Goal: Task Accomplishment & Management: Manage account settings

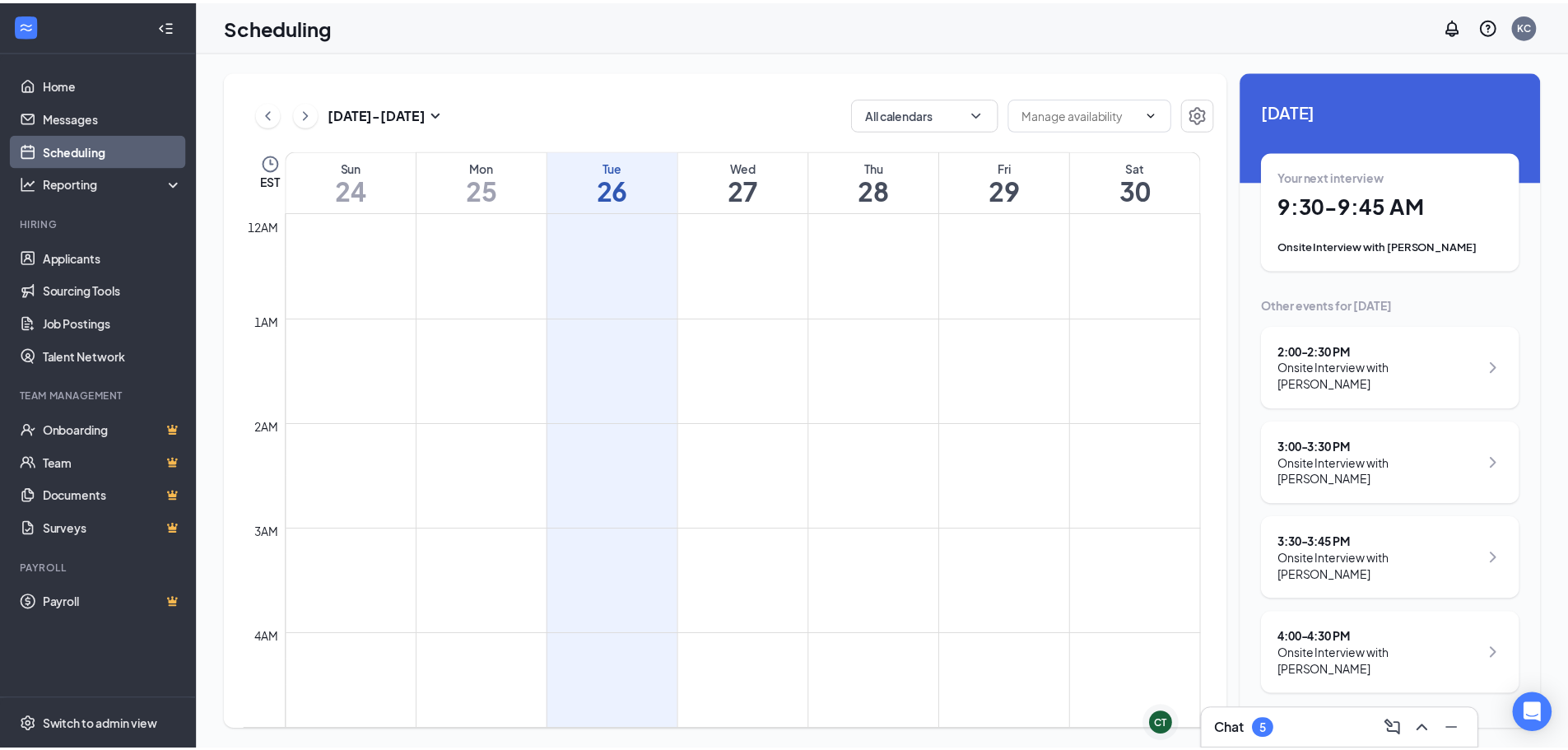
scroll to position [809, 0]
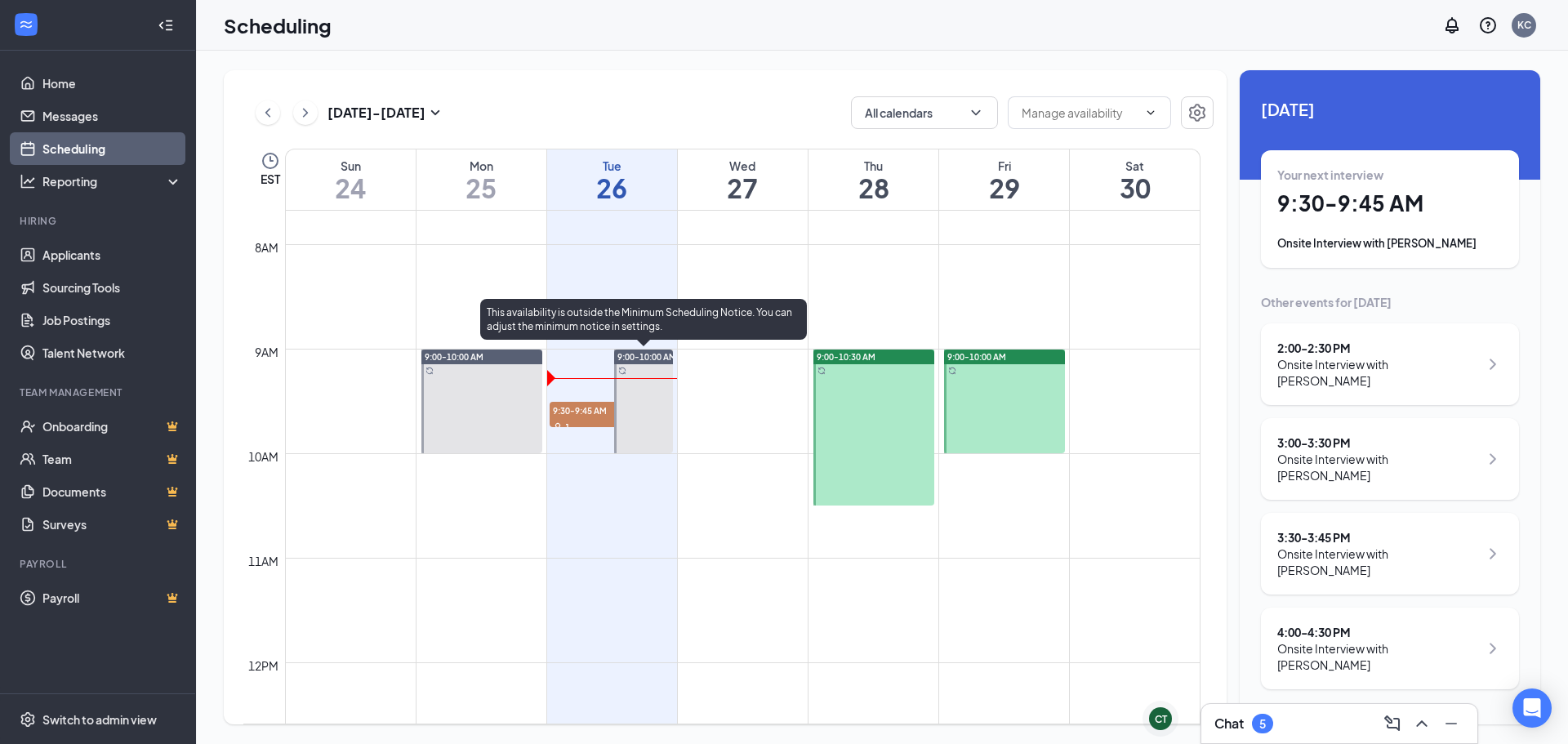
click at [633, 359] on span "9:00-10:00 AM" at bounding box center [647, 357] width 59 height 11
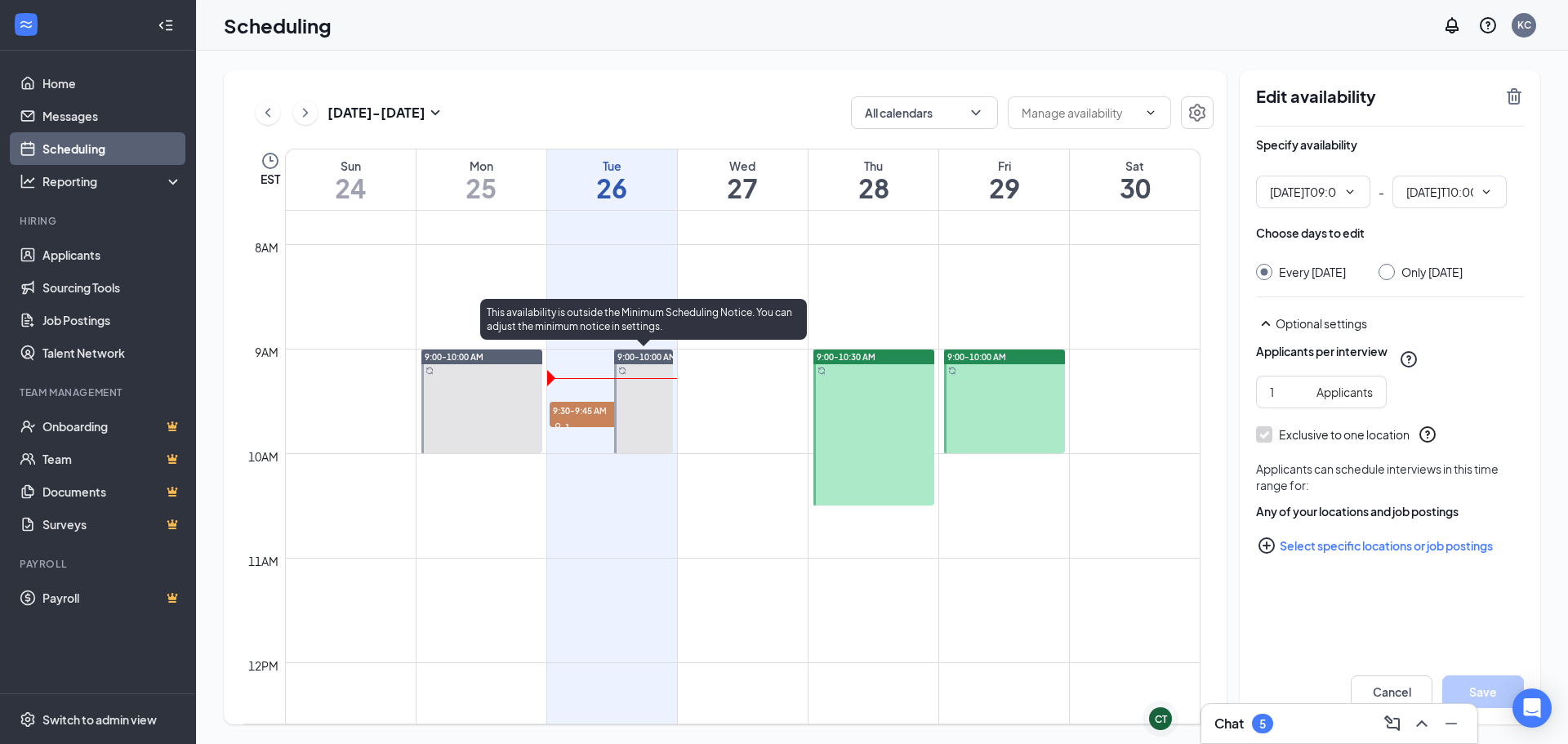
type input "09:00 AM"
type input "10:00 AM"
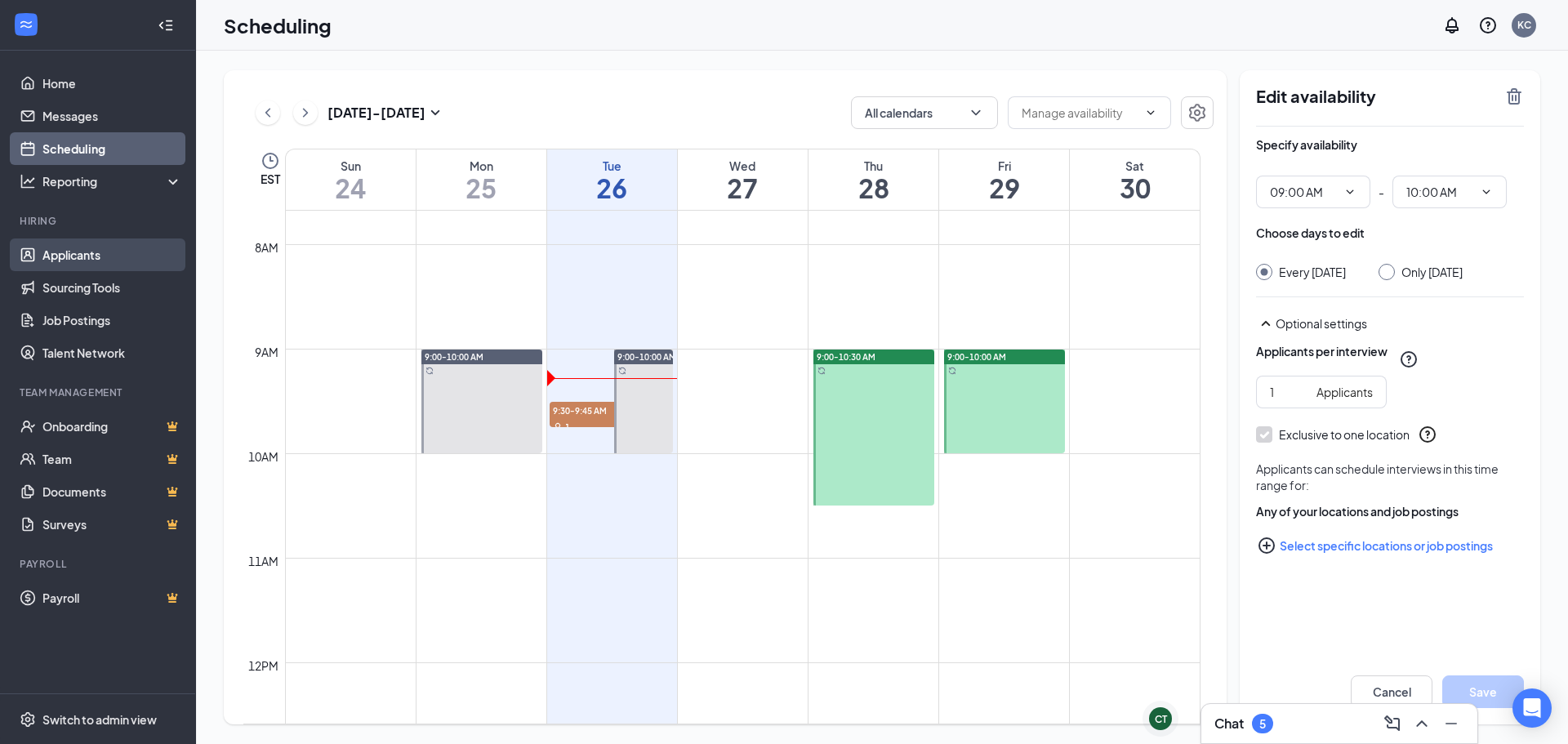
click at [102, 255] on link "Applicants" at bounding box center [112, 254] width 140 height 33
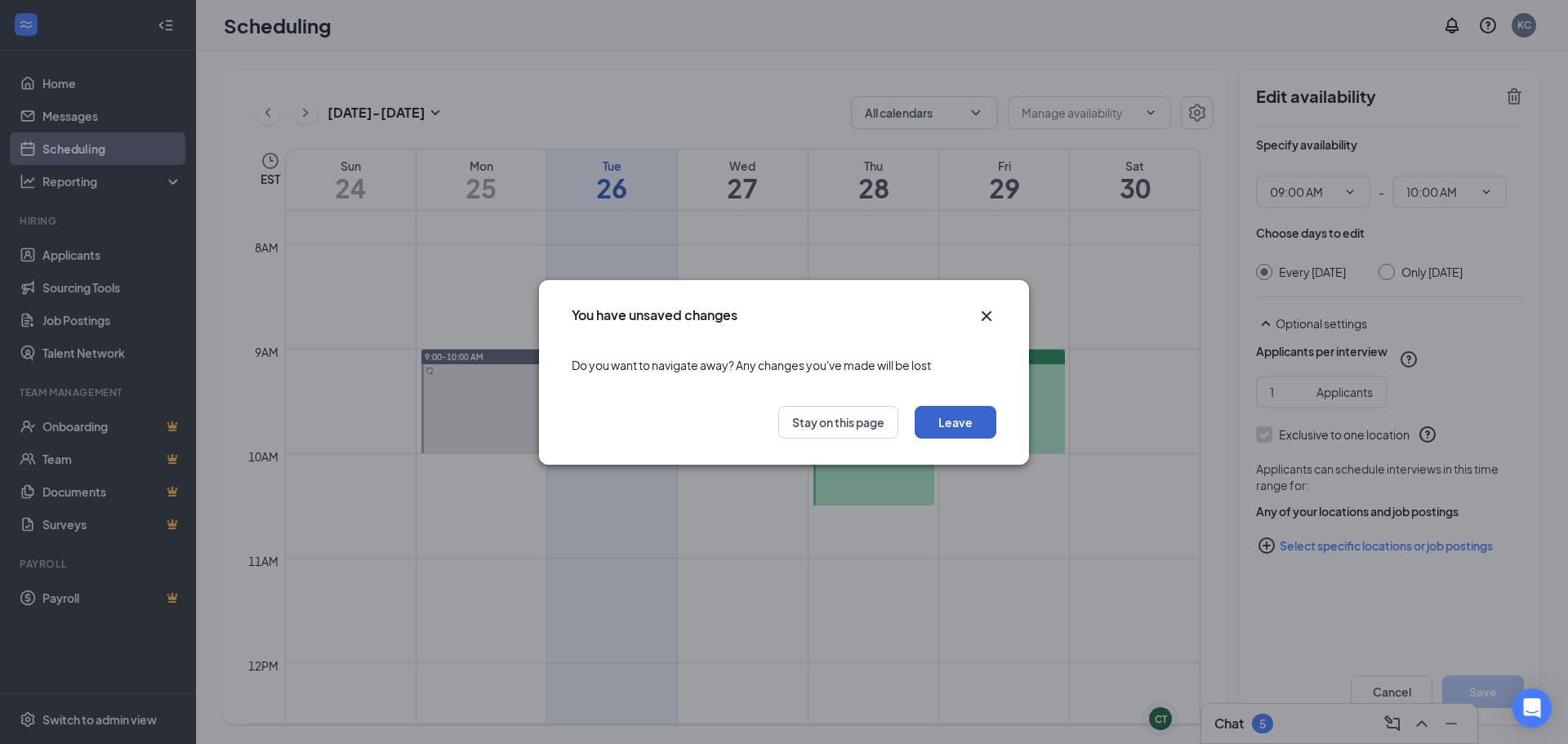
click at [955, 424] on button "Leave" at bounding box center [955, 422] width 82 height 33
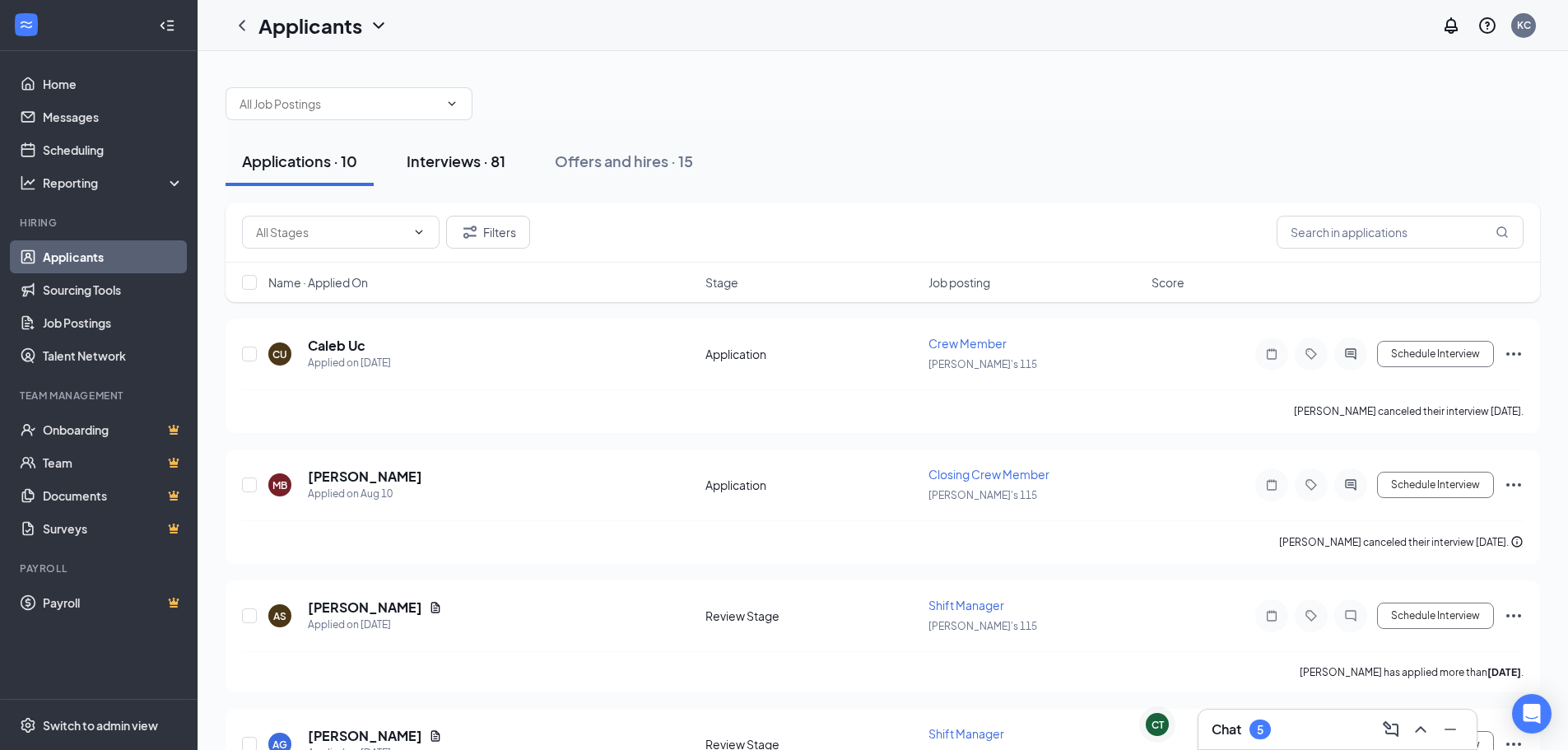
click at [472, 166] on div "Interviews · 81" at bounding box center [456, 160] width 99 height 20
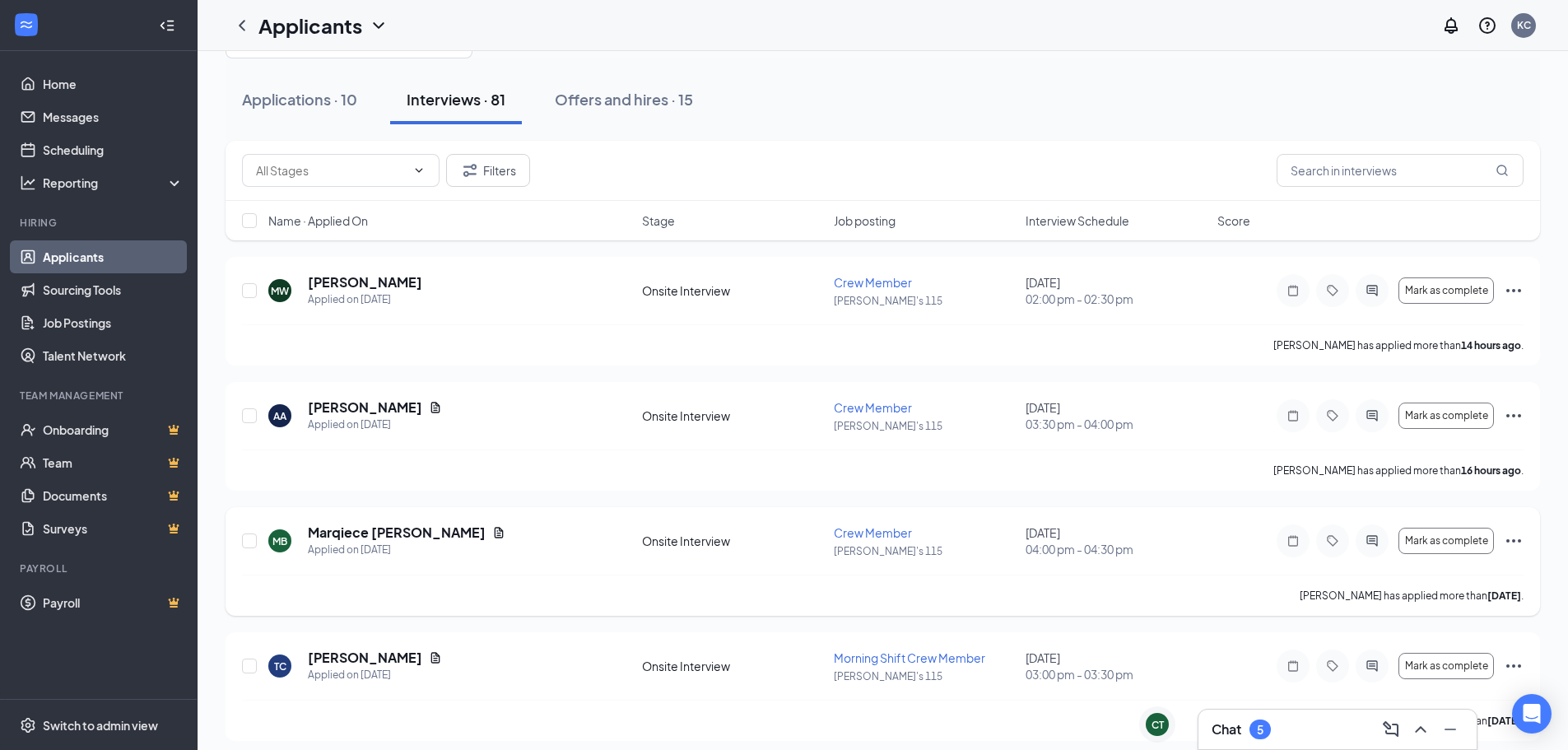
scroll to position [247, 0]
